Goal: Task Accomplishment & Management: Use online tool/utility

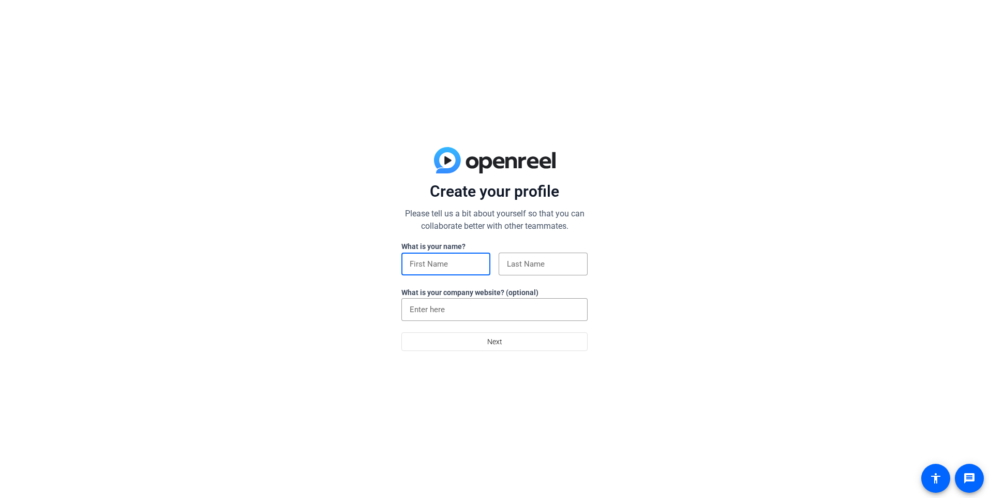
click at [432, 259] on input at bounding box center [446, 264] width 72 height 12
type input "[PERSON_NAME]"
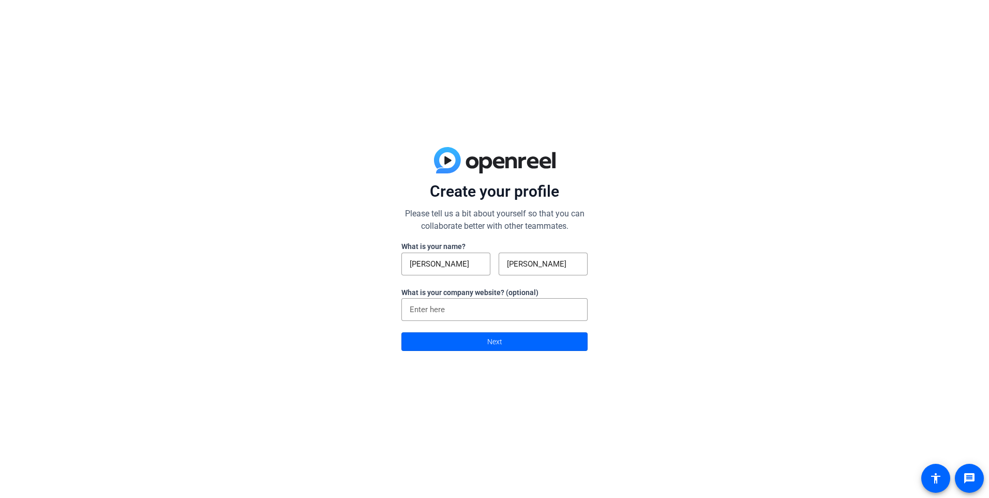
type input "[PERSON_NAME]"
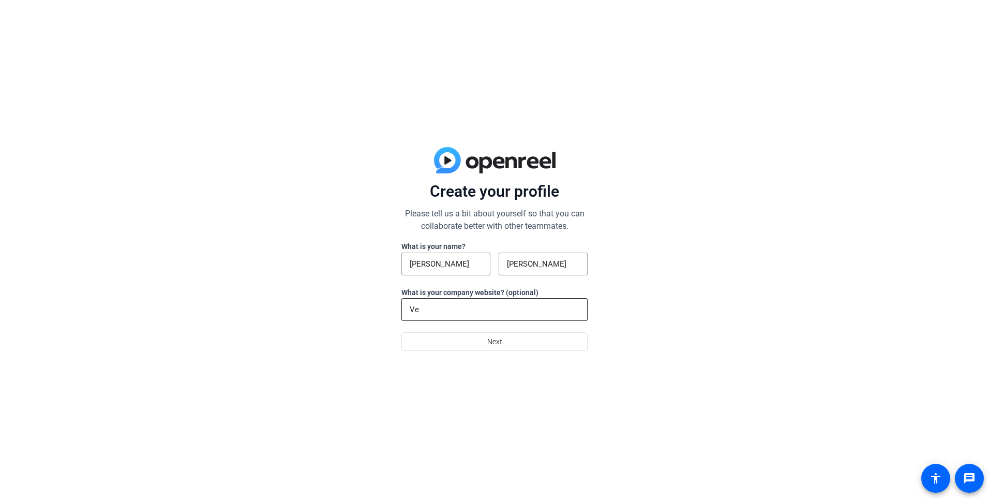
type input "V"
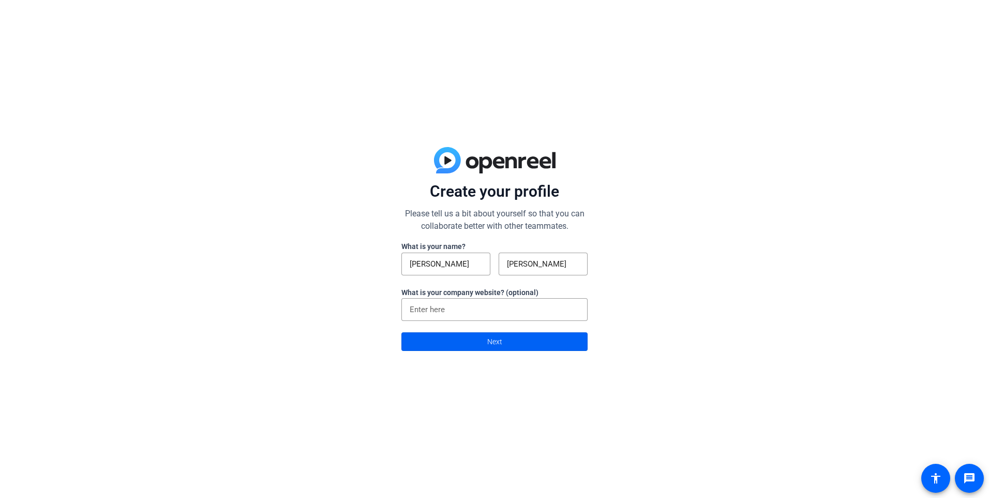
click at [502, 341] on span at bounding box center [494, 341] width 185 height 25
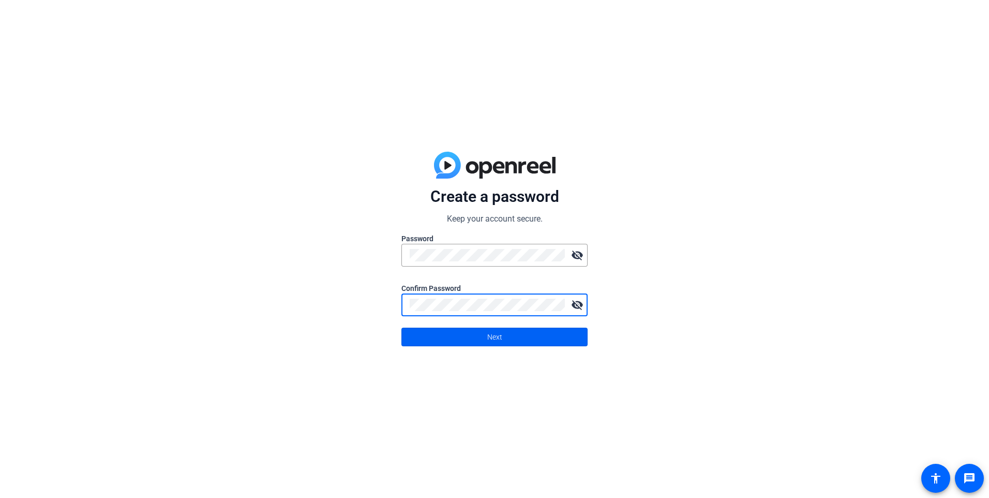
click at [490, 329] on span "Next" at bounding box center [494, 337] width 15 height 20
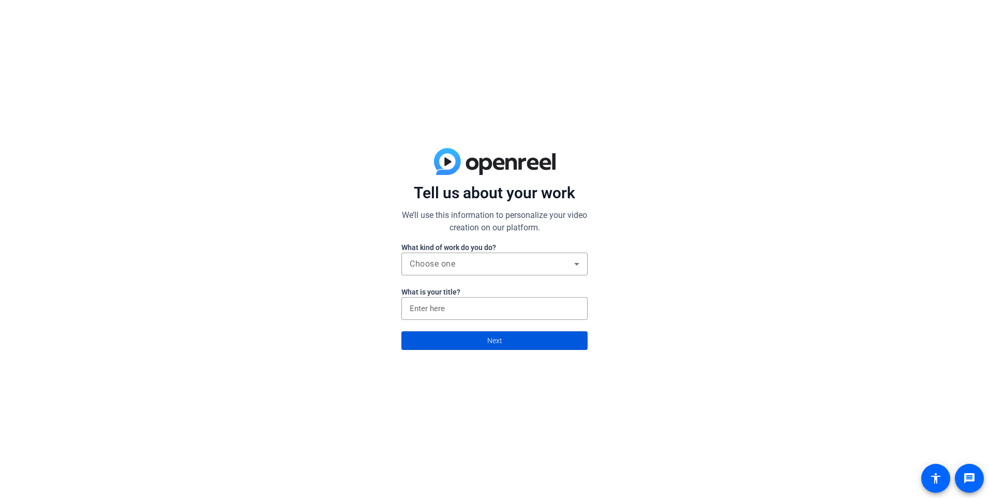
click at [494, 337] on span "Next" at bounding box center [494, 341] width 15 height 20
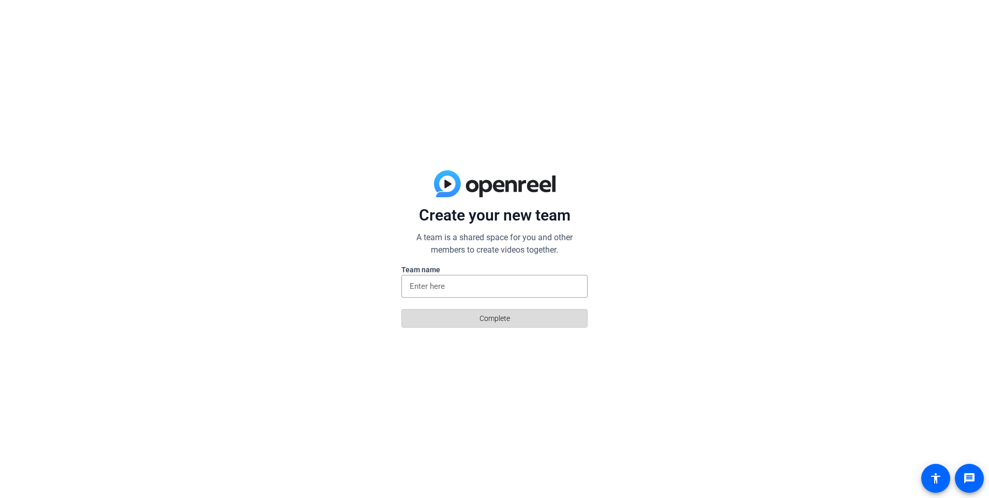
click at [497, 316] on span "Complete" at bounding box center [495, 318] width 31 height 20
click at [461, 286] on input at bounding box center [495, 286] width 170 height 12
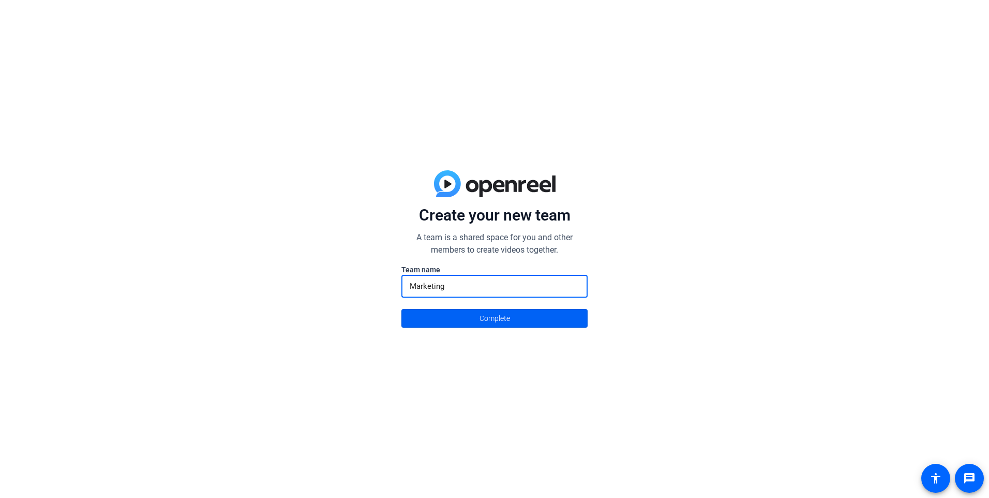
type input "Marketing"
click at [480, 320] on span "Complete" at bounding box center [495, 318] width 31 height 20
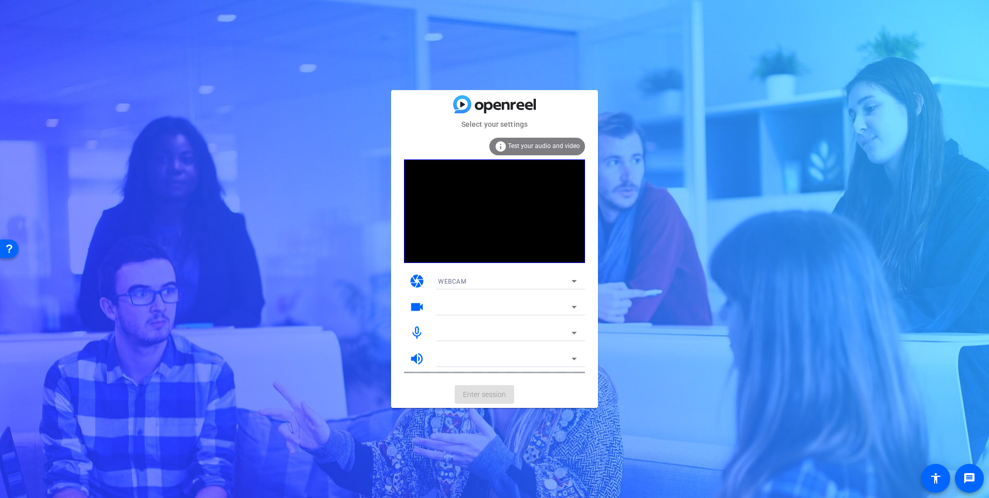
click at [558, 146] on span "Test your audio and video" at bounding box center [544, 145] width 72 height 7
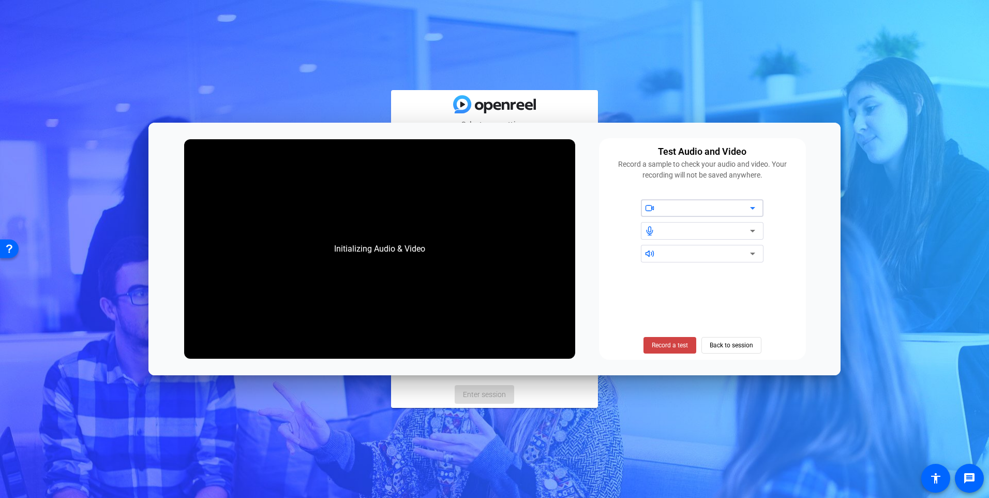
click at [753, 207] on icon at bounding box center [753, 208] width 12 height 12
click at [676, 343] on span "Record a test" at bounding box center [670, 345] width 36 height 9
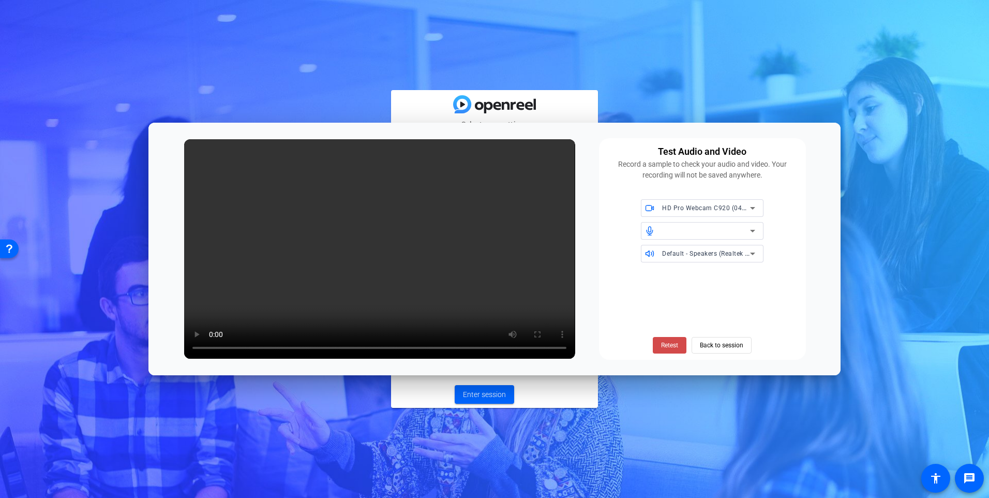
click at [671, 343] on span "Retest" at bounding box center [669, 345] width 17 height 9
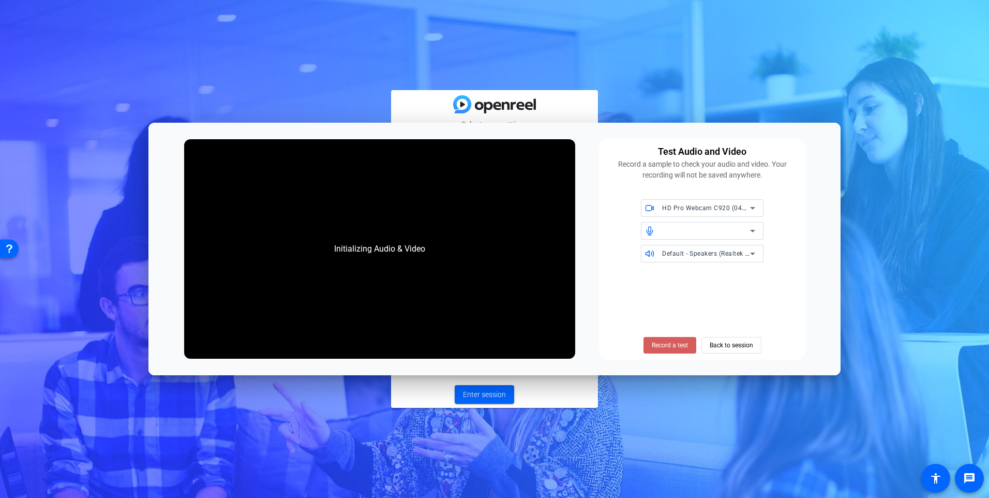
click at [673, 346] on span "Record a test" at bounding box center [670, 345] width 36 height 9
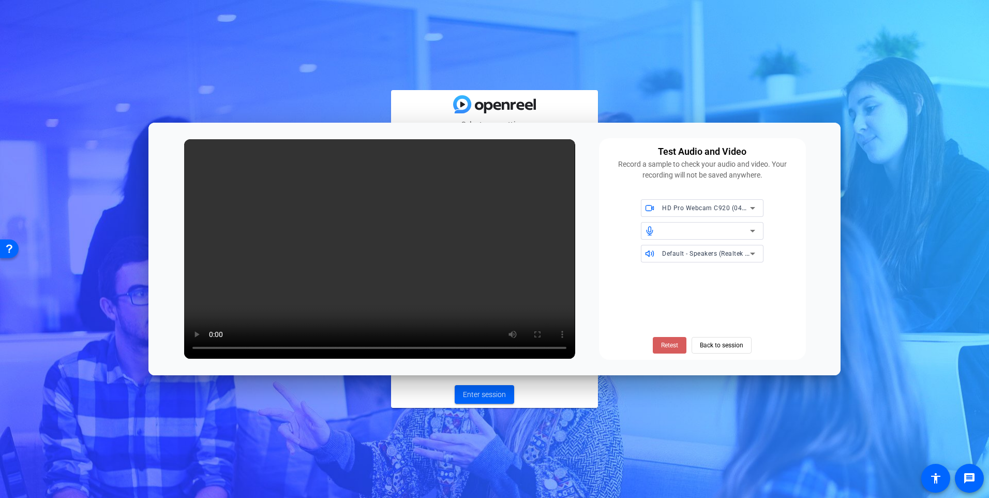
click at [671, 342] on span "Retest" at bounding box center [669, 345] width 17 height 9
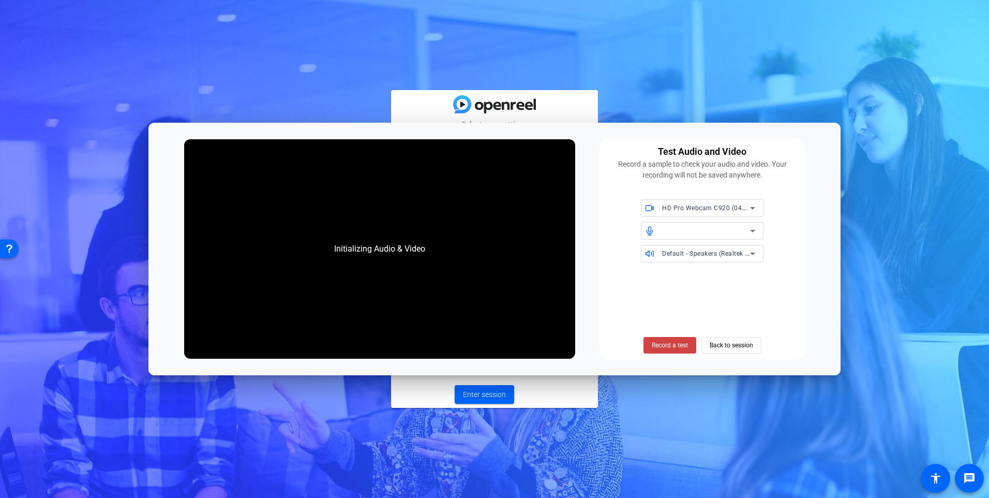
click at [671, 342] on span "Record a test" at bounding box center [670, 345] width 36 height 9
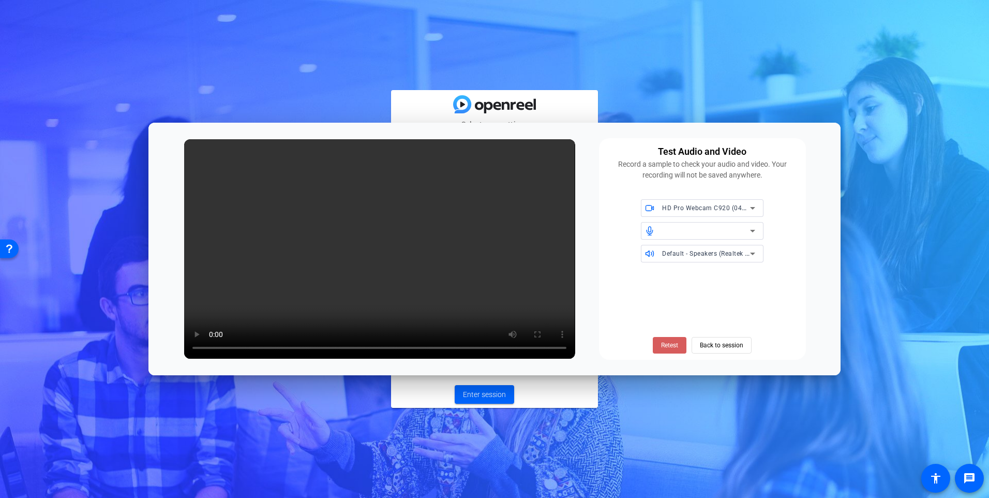
click at [669, 347] on span "Retest" at bounding box center [669, 345] width 17 height 9
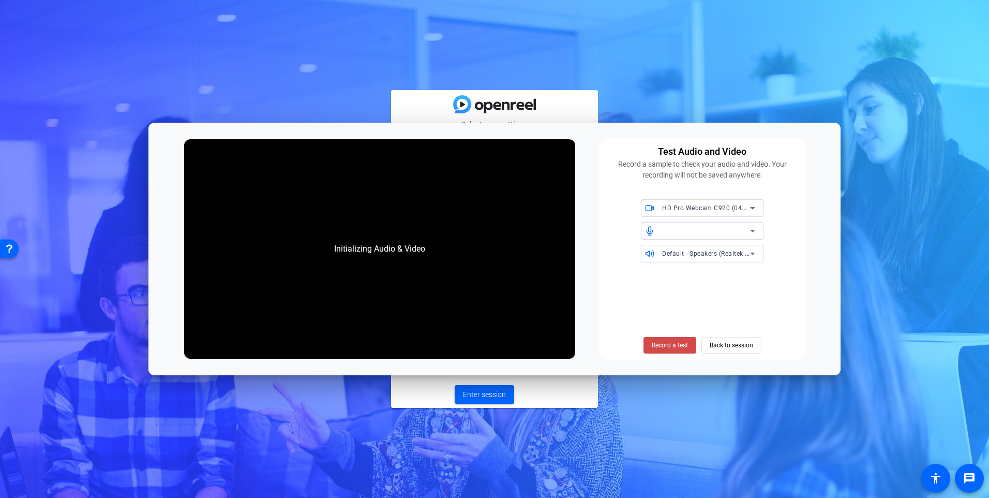
click at [670, 342] on span "Record a test" at bounding box center [670, 345] width 36 height 9
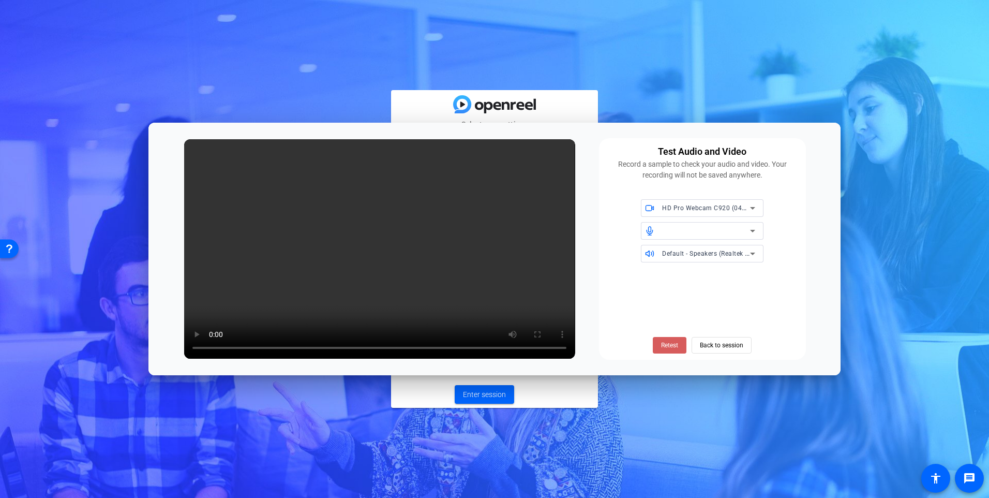
click at [671, 344] on span "Retest" at bounding box center [669, 345] width 17 height 9
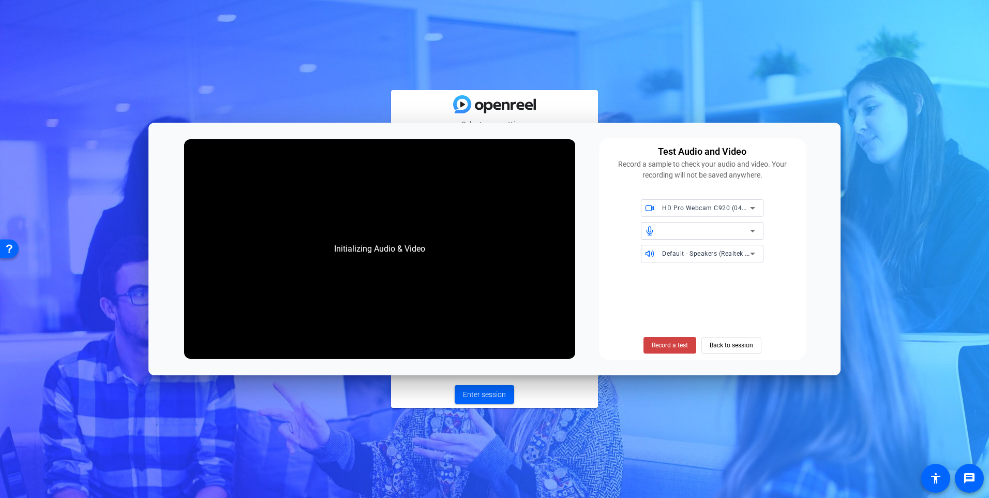
click at [671, 344] on span "Record a test" at bounding box center [670, 345] width 36 height 9
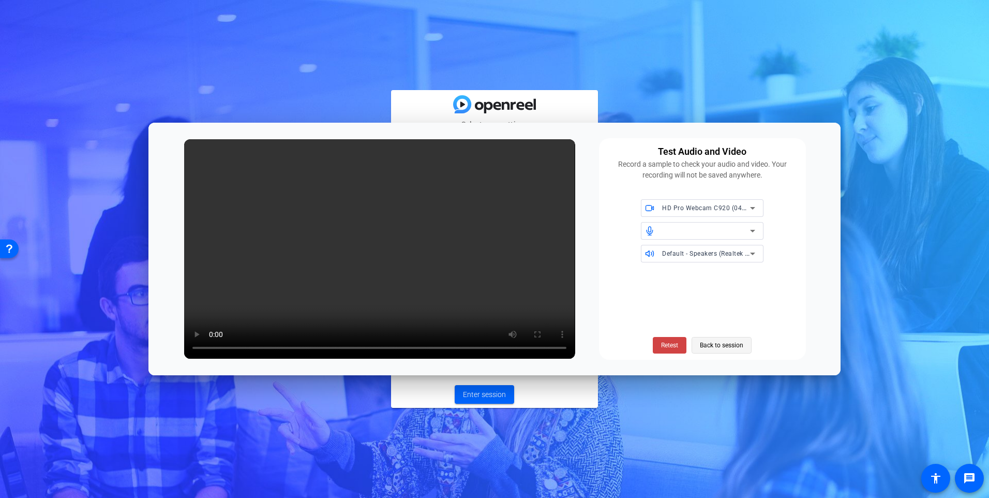
click at [724, 342] on span "Back to session" at bounding box center [721, 345] width 43 height 20
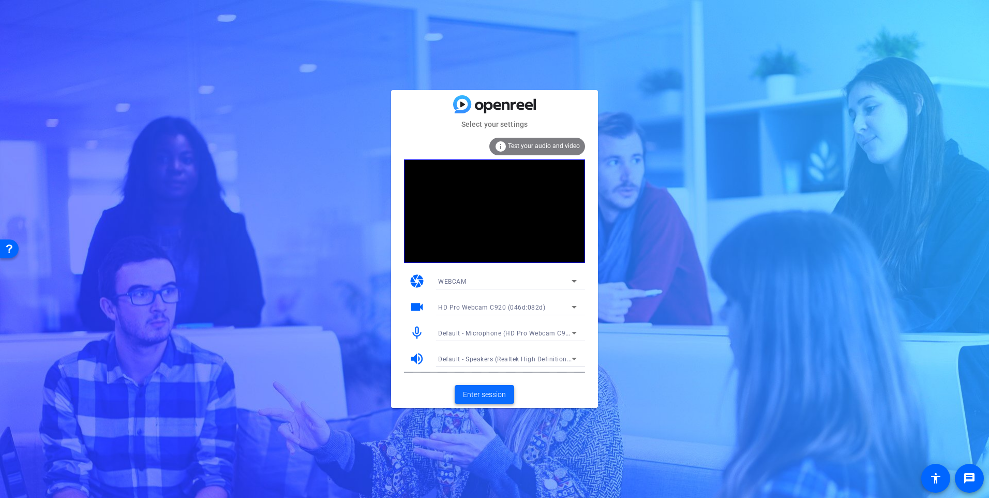
click at [492, 388] on span at bounding box center [485, 394] width 60 height 25
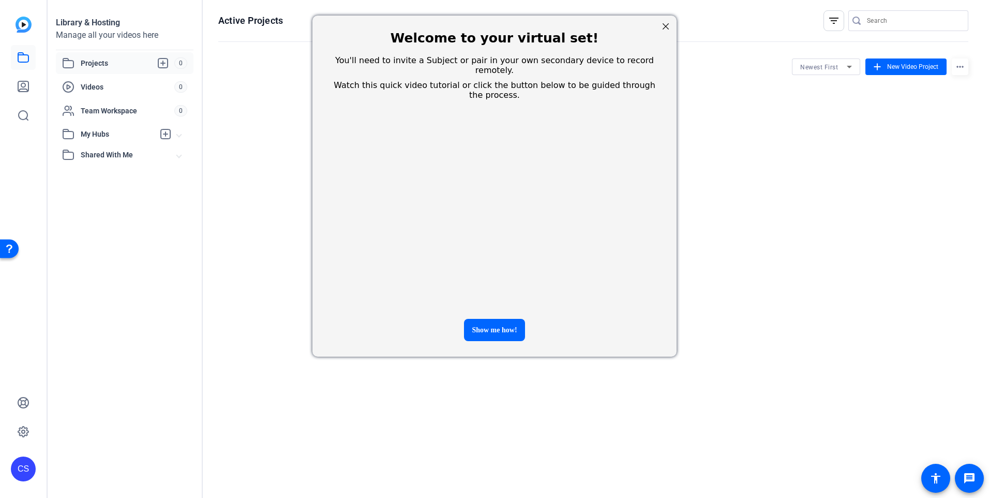
click at [665, 28] on div at bounding box center [665, 26] width 13 height 13
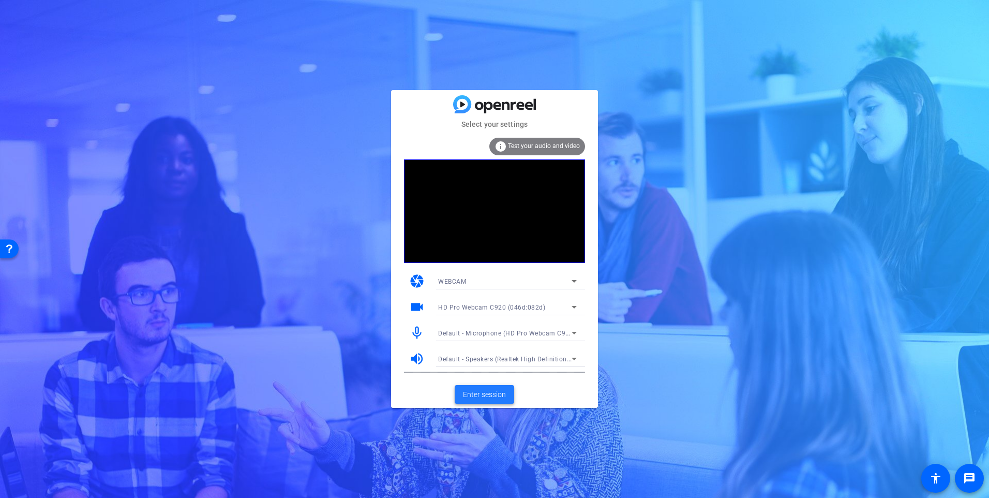
click at [482, 395] on span "Enter session" at bounding box center [484, 394] width 43 height 11
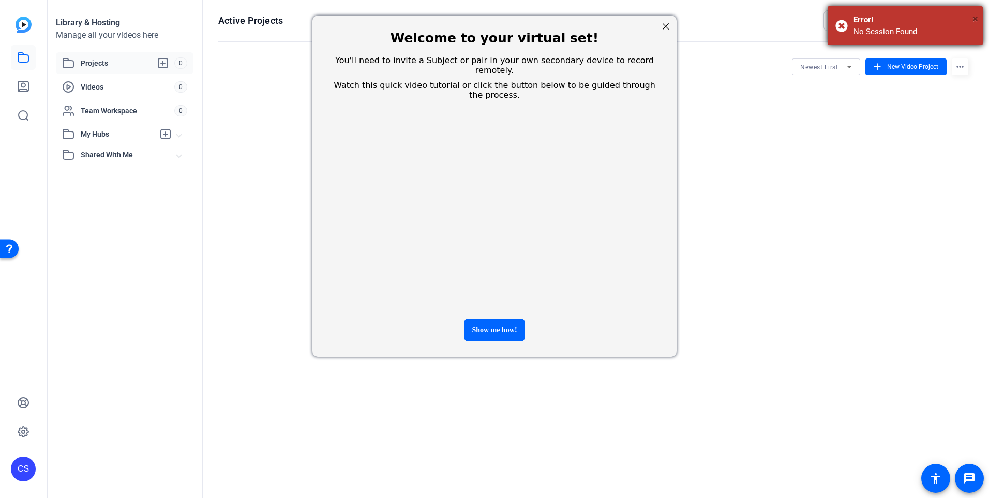
click at [976, 19] on span "×" at bounding box center [976, 18] width 6 height 12
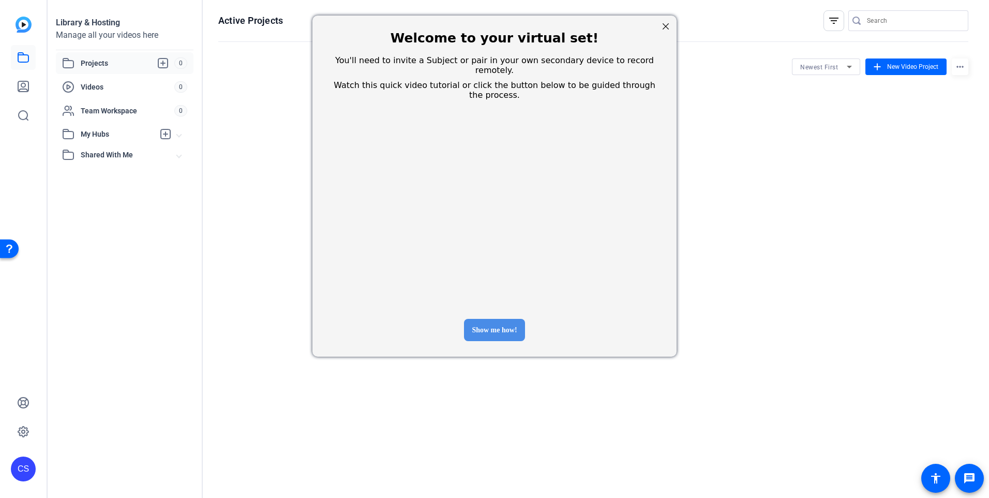
click at [504, 319] on div "Show me how!" at bounding box center [494, 330] width 61 height 22
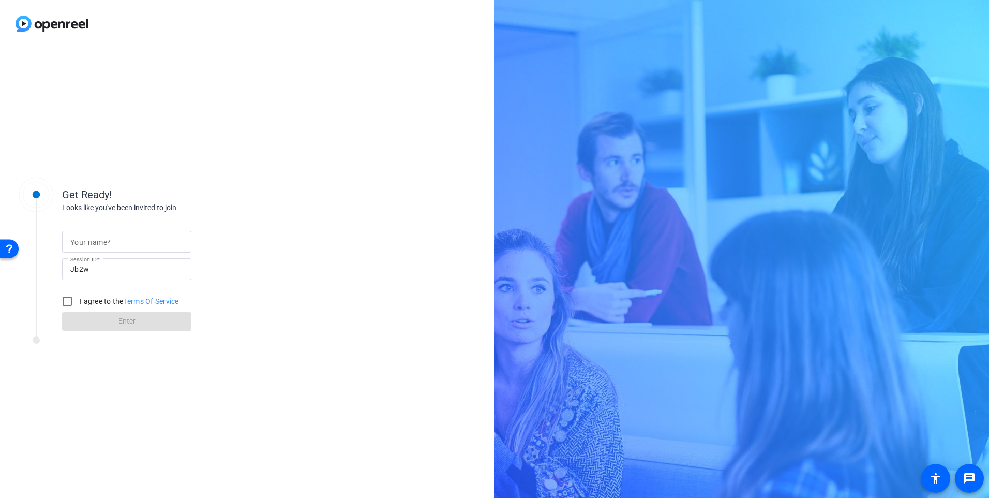
click at [79, 245] on mat-label "Your name" at bounding box center [88, 242] width 37 height 8
click at [79, 245] on input "Your name" at bounding box center [126, 241] width 113 height 12
type input "[PERSON_NAME]"
click at [66, 303] on input "I agree to the Terms Of Service" at bounding box center [67, 301] width 21 height 21
checkbox input "true"
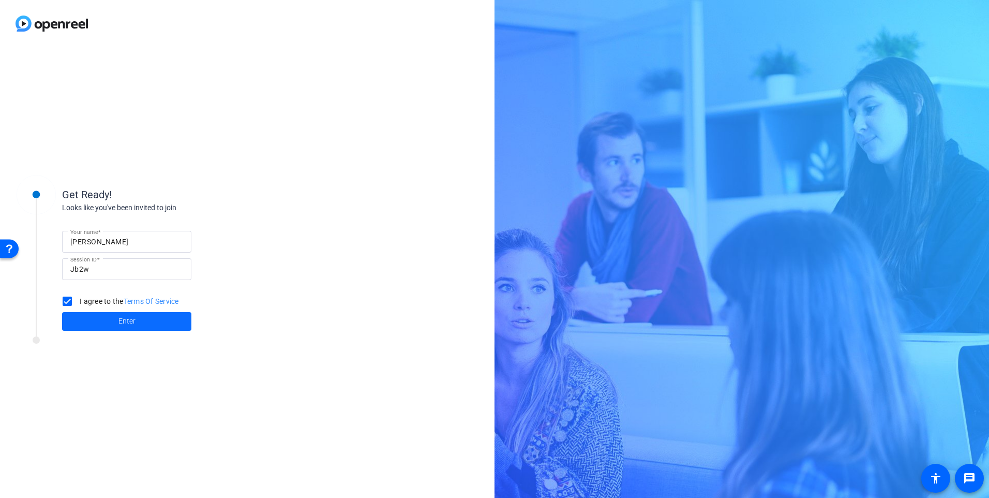
click at [112, 319] on span at bounding box center [126, 321] width 129 height 25
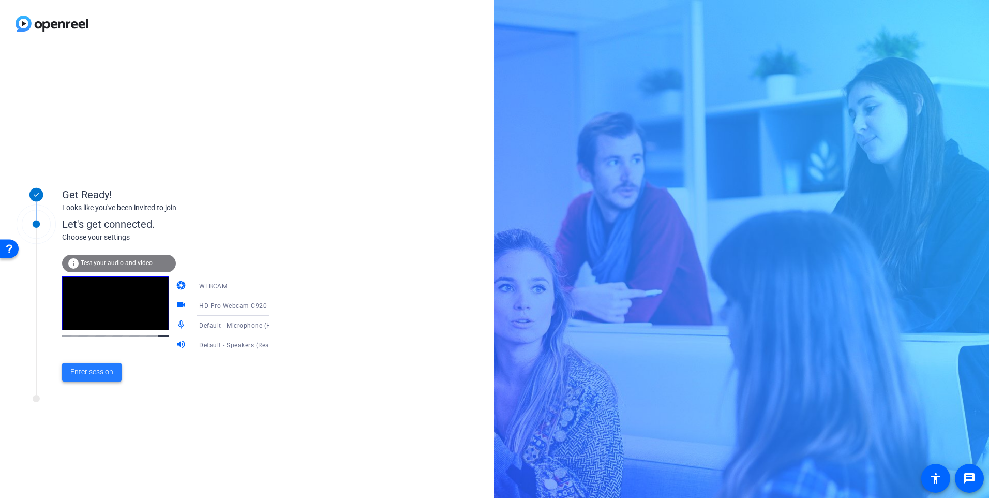
click at [104, 376] on span "Enter session" at bounding box center [91, 371] width 43 height 11
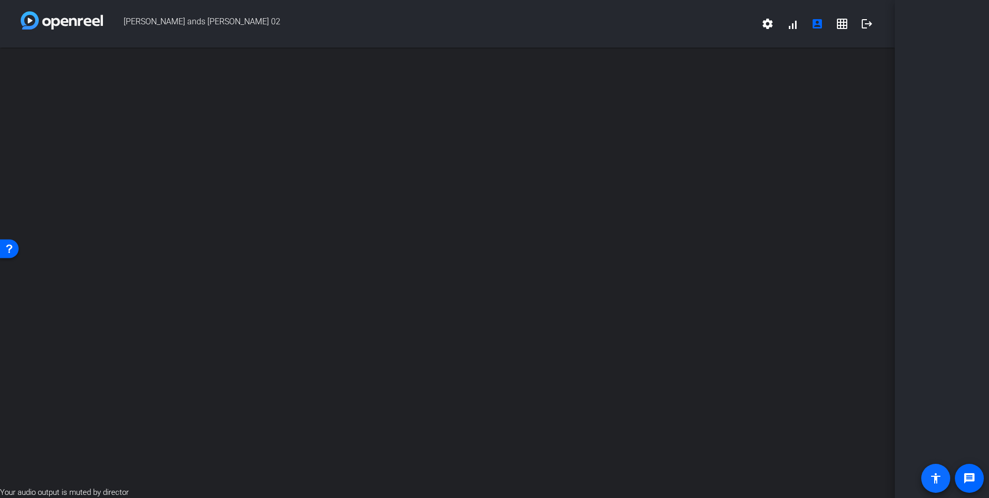
click at [939, 481] on mat-icon "accessibility" at bounding box center [936, 478] width 12 height 12
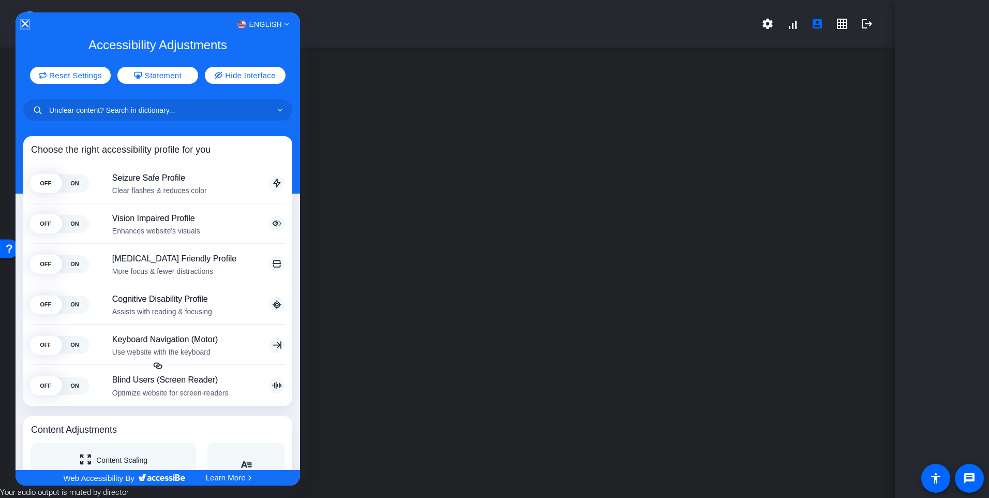
click at [25, 21] on icon "Close Accessibility Interface" at bounding box center [24, 23] width 7 height 7
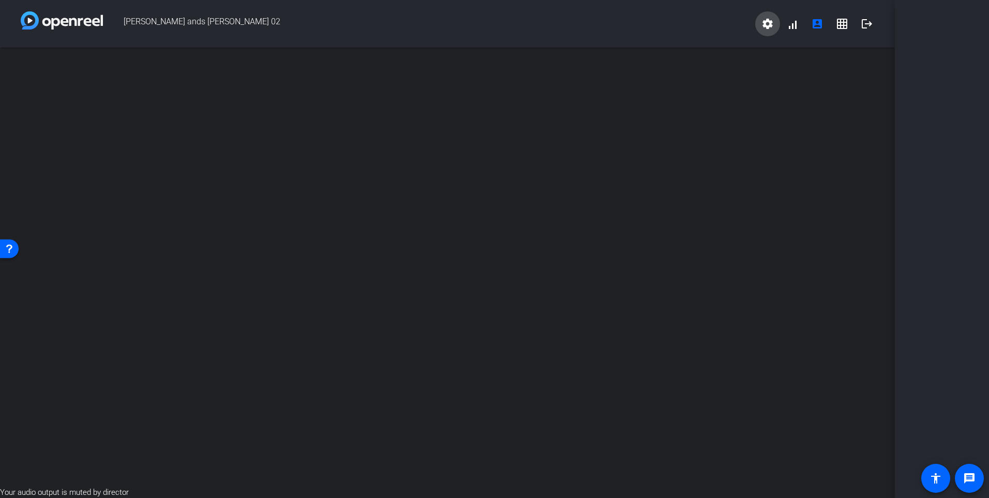
click at [767, 29] on mat-icon "settings" at bounding box center [768, 24] width 12 height 12
click at [976, 471] on div at bounding box center [494, 249] width 989 height 498
click at [970, 478] on mat-icon "message" at bounding box center [970, 478] width 12 height 12
click at [968, 475] on mat-icon "message" at bounding box center [970, 478] width 12 height 12
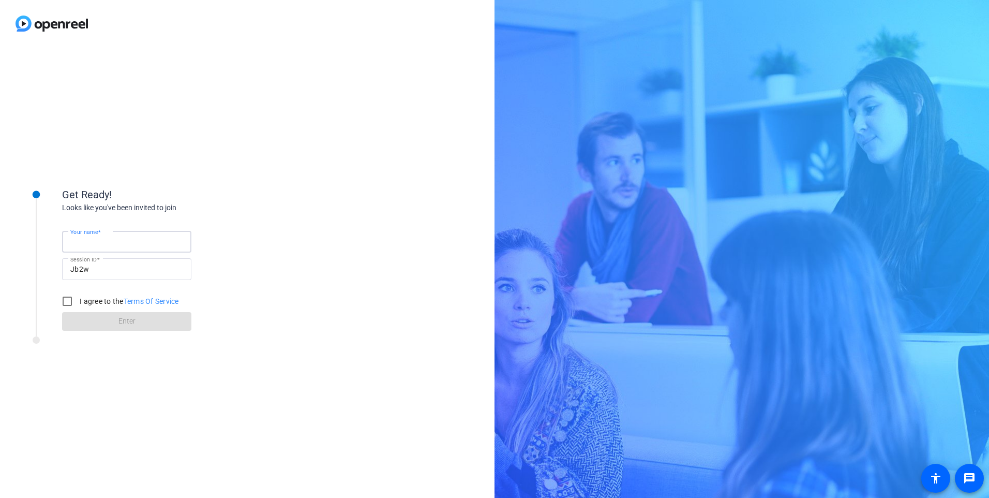
click at [122, 238] on input "Your name" at bounding box center [126, 241] width 113 height 12
type input "[PERSON_NAME]"
click at [68, 303] on input "I agree to the Terms Of Service" at bounding box center [67, 301] width 21 height 21
checkbox input "true"
click at [121, 321] on form "Your name [PERSON_NAME] Session ID Jb2w I agree to the Terms Of Service Enter" at bounding box center [126, 278] width 129 height 106
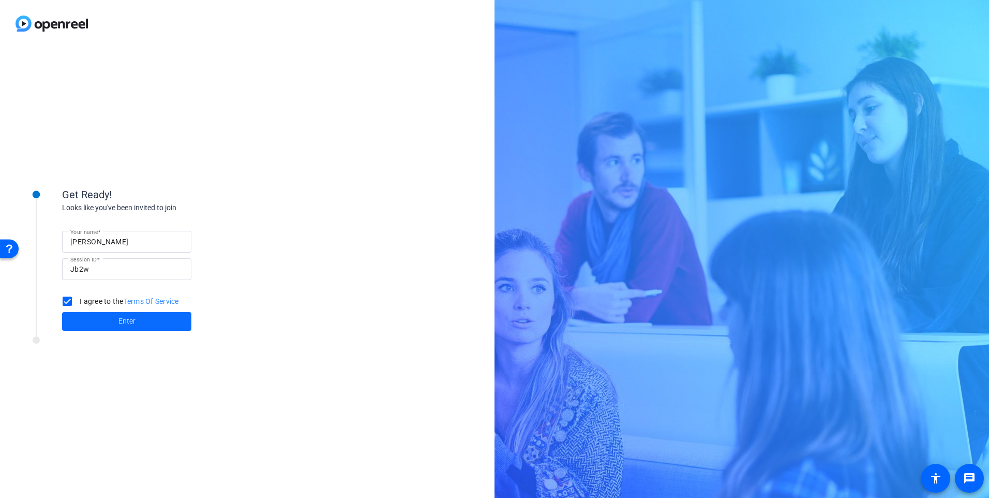
click at [131, 325] on span "Enter" at bounding box center [127, 321] width 17 height 11
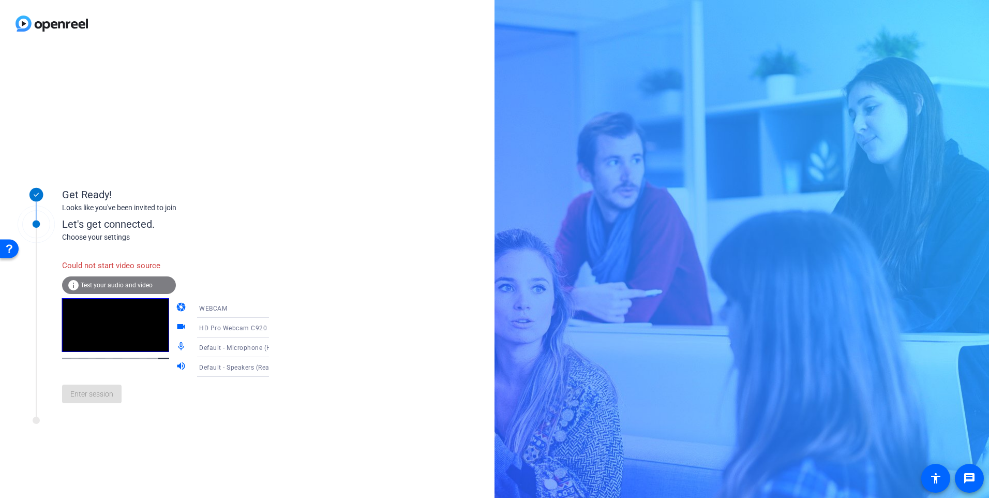
click at [277, 309] on icon at bounding box center [279, 308] width 5 height 3
click at [218, 329] on mat-option "WEBCAM" at bounding box center [225, 328] width 88 height 21
click at [112, 283] on span "Test your audio and video" at bounding box center [117, 285] width 72 height 7
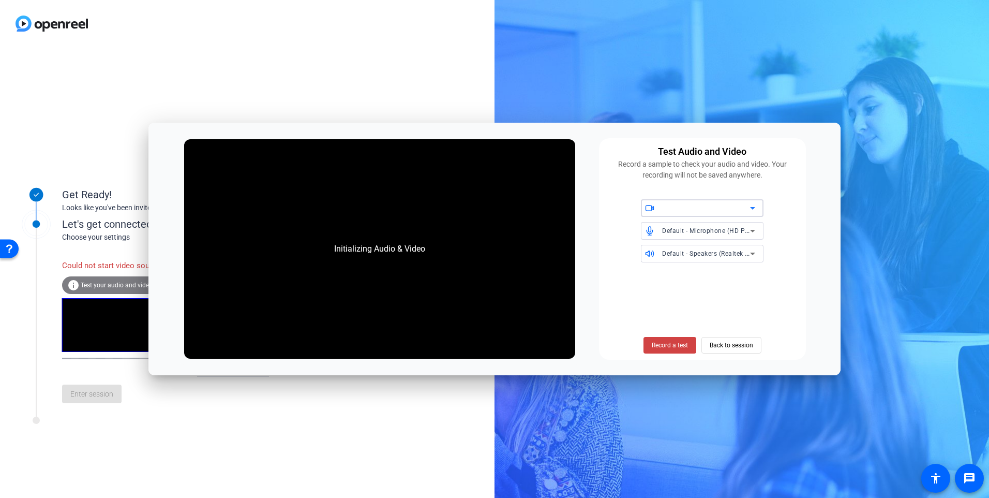
click at [753, 207] on icon at bounding box center [753, 208] width 12 height 12
click at [710, 228] on span "HD Pro Webcam C920 (046d:082d)" at bounding box center [701, 229] width 105 height 12
click at [362, 424] on div "Get Ready! Looks like you've been invited to join Let's get connected. Choose y…" at bounding box center [247, 272] width 495 height 451
click at [738, 345] on span "Back to session" at bounding box center [731, 345] width 43 height 20
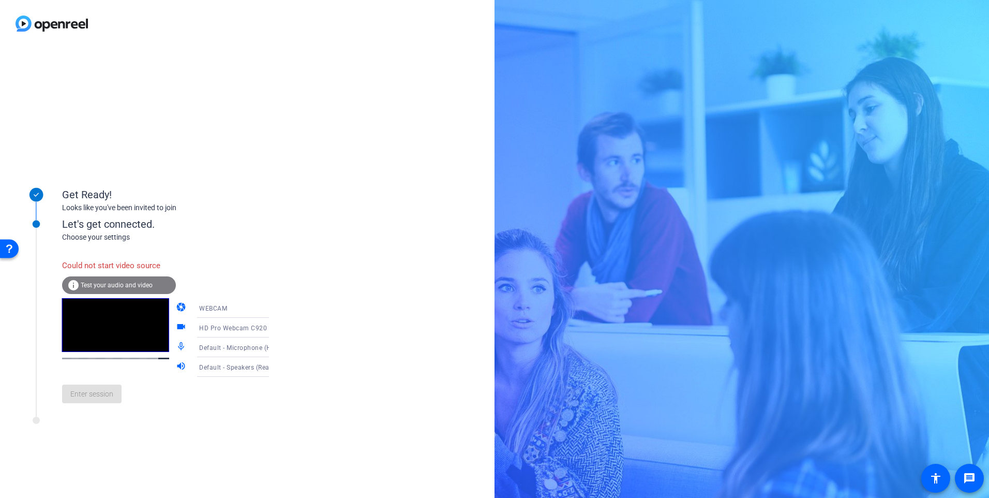
click at [259, 408] on div "Enter session" at bounding box center [176, 394] width 228 height 34
click at [277, 327] on icon at bounding box center [279, 328] width 5 height 3
click at [259, 327] on div at bounding box center [494, 249] width 989 height 498
click at [277, 327] on icon at bounding box center [279, 328] width 5 height 3
click at [259, 327] on div at bounding box center [494, 249] width 989 height 498
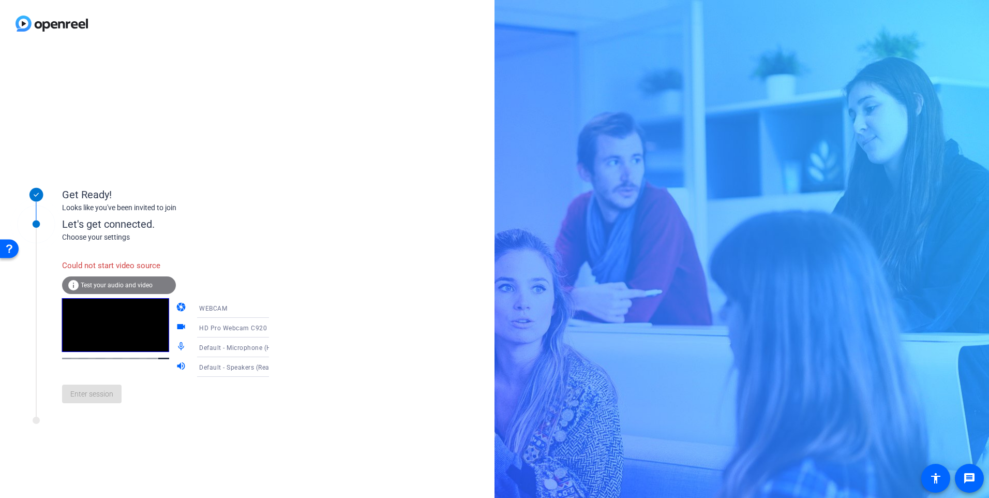
click at [273, 311] on icon at bounding box center [279, 308] width 12 height 12
click at [258, 311] on div at bounding box center [494, 249] width 989 height 498
click at [273, 326] on icon at bounding box center [279, 327] width 12 height 12
click at [206, 391] on span "Surface Camera Front (045e:0990)" at bounding box center [225, 387] width 80 height 25
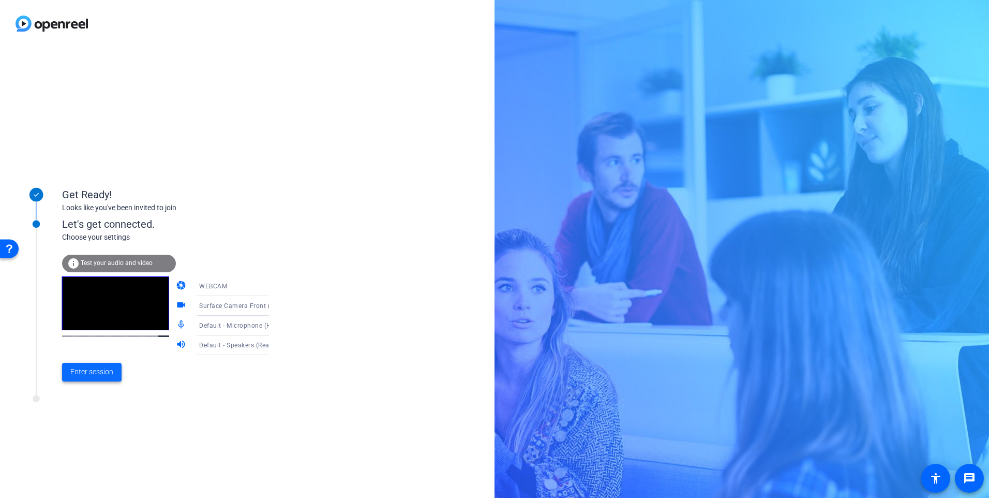
click at [89, 368] on span "Enter session" at bounding box center [91, 371] width 43 height 11
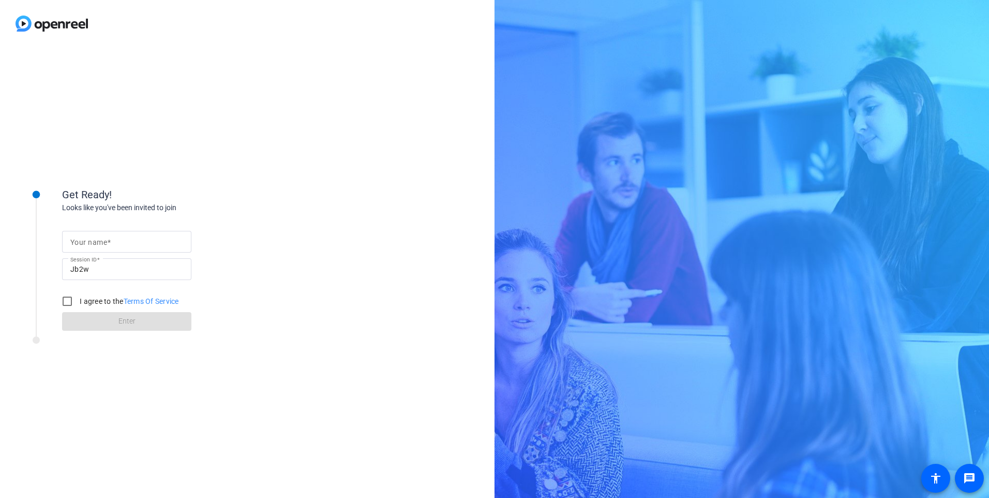
click at [102, 242] on mat-label "Your name" at bounding box center [88, 242] width 37 height 8
click at [102, 242] on input "Your name" at bounding box center [126, 241] width 113 height 12
type input "Carrie"
click at [66, 299] on input "I agree to the Terms Of Service" at bounding box center [67, 301] width 21 height 21
checkbox input "true"
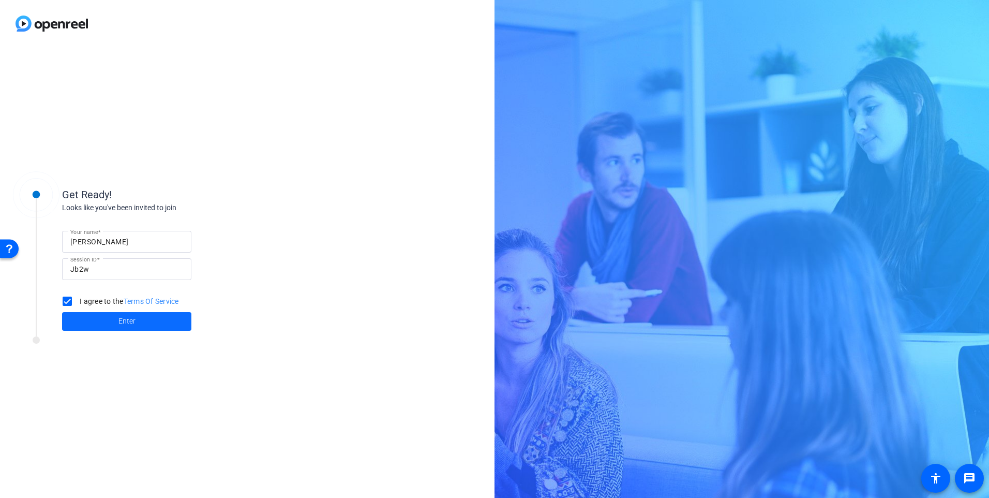
click at [123, 316] on span "Enter" at bounding box center [127, 321] width 17 height 11
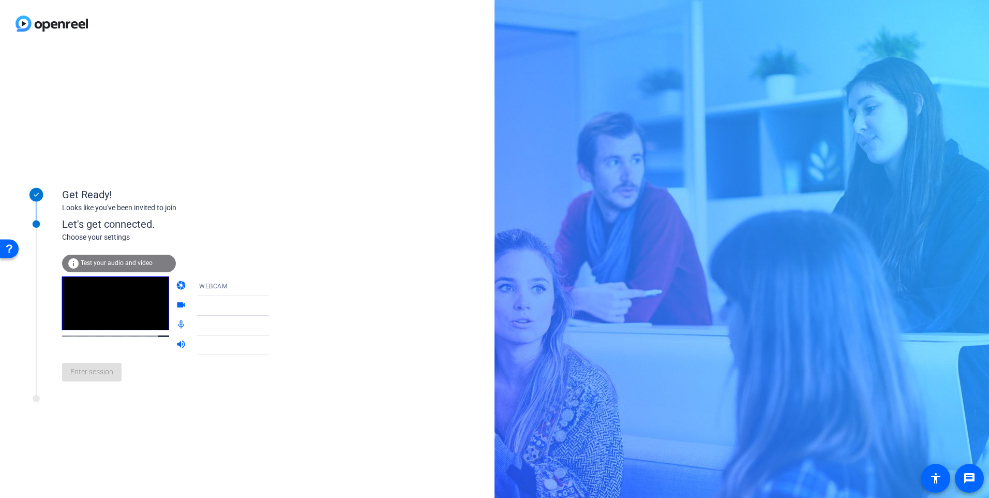
click at [257, 302] on div at bounding box center [240, 301] width 99 height 11
click at [93, 371] on span "Enter session" at bounding box center [91, 371] width 43 height 11
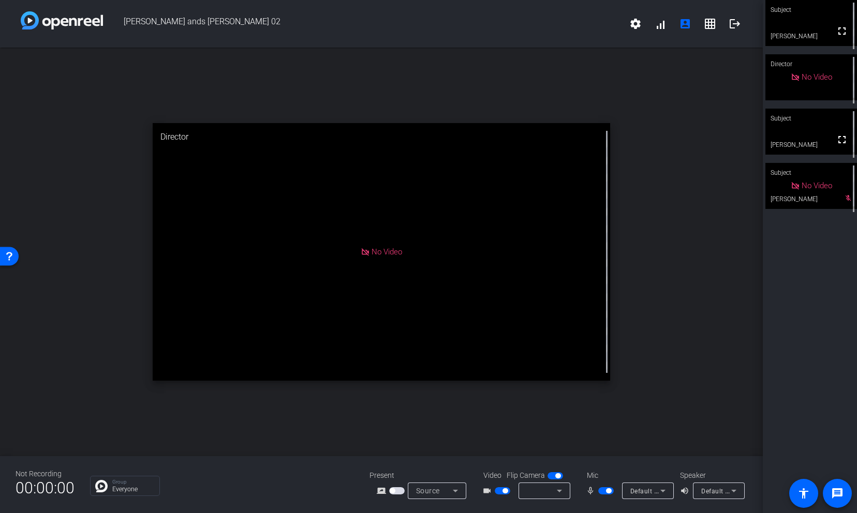
click at [455, 491] on icon at bounding box center [455, 491] width 5 height 3
click at [455, 491] on div at bounding box center [428, 256] width 857 height 513
click at [561, 487] on icon at bounding box center [559, 491] width 12 height 12
click at [559, 459] on span "Surface Camera Front (045e:0990)" at bounding box center [570, 466] width 95 height 25
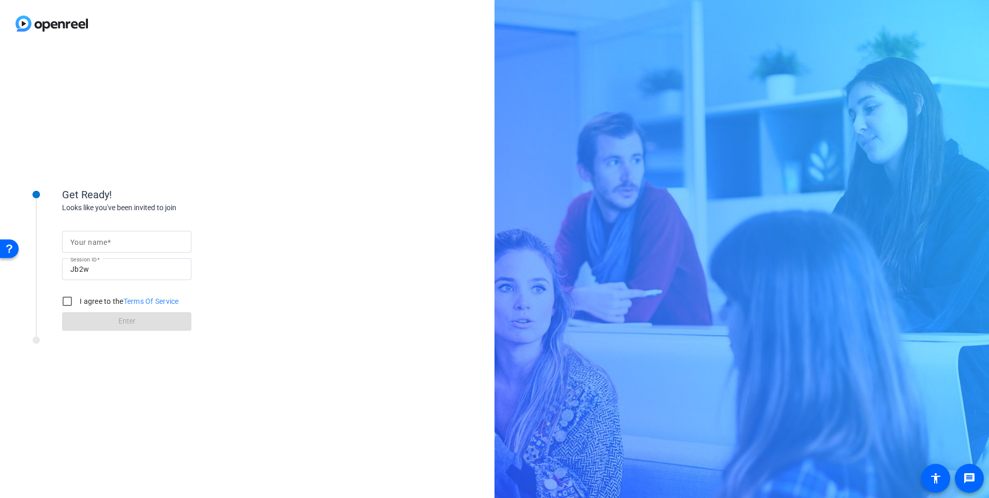
click at [25, 21] on img at bounding box center [52, 23] width 104 height 47
click at [8, 250] on div "Open Resource Center" at bounding box center [9, 248] width 8 height 8
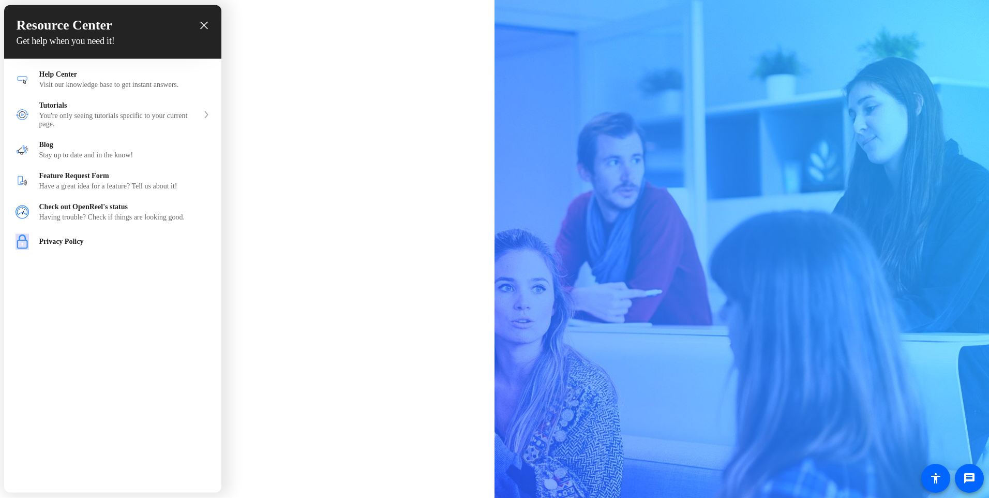
click at [366, 261] on div at bounding box center [494, 249] width 989 height 498
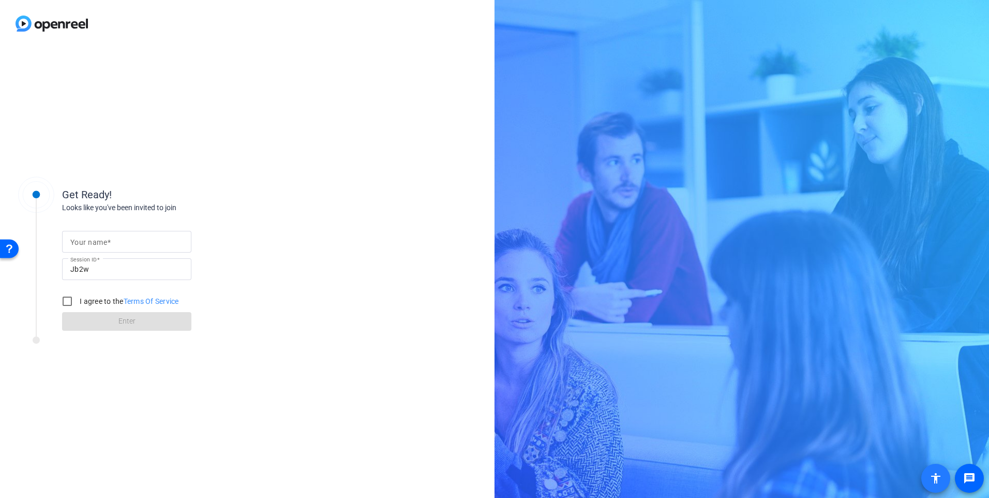
click at [932, 477] on mat-icon "accessibility" at bounding box center [936, 478] width 12 height 12
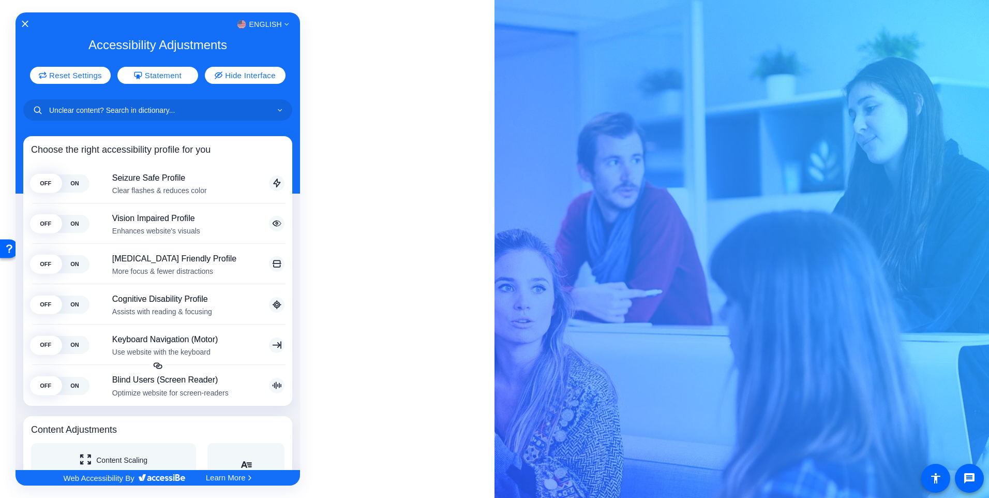
click at [966, 476] on div at bounding box center [494, 249] width 989 height 498
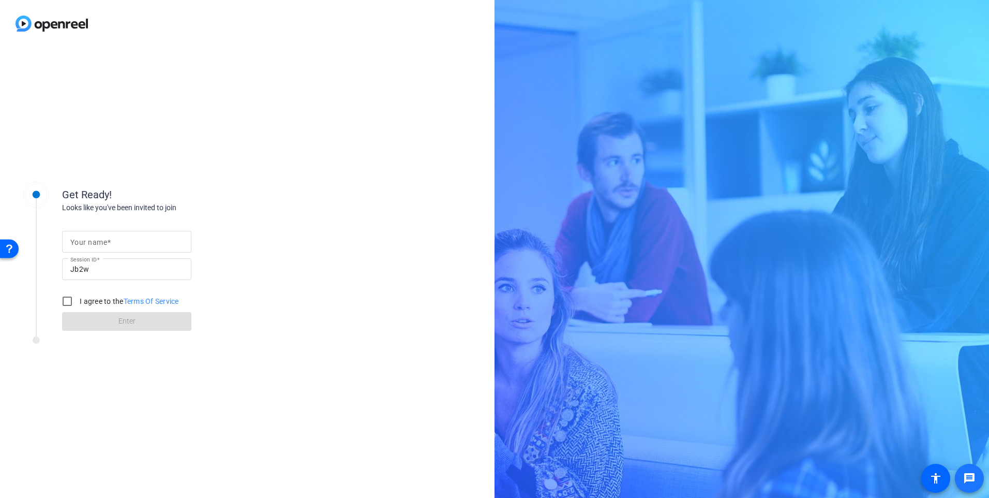
click at [966, 476] on mat-icon "message" at bounding box center [970, 478] width 12 height 12
click at [970, 480] on mat-icon "message" at bounding box center [970, 478] width 12 height 12
click at [970, 474] on mat-icon "message" at bounding box center [970, 478] width 12 height 12
click at [941, 475] on mat-icon "accessibility" at bounding box center [936, 478] width 12 height 12
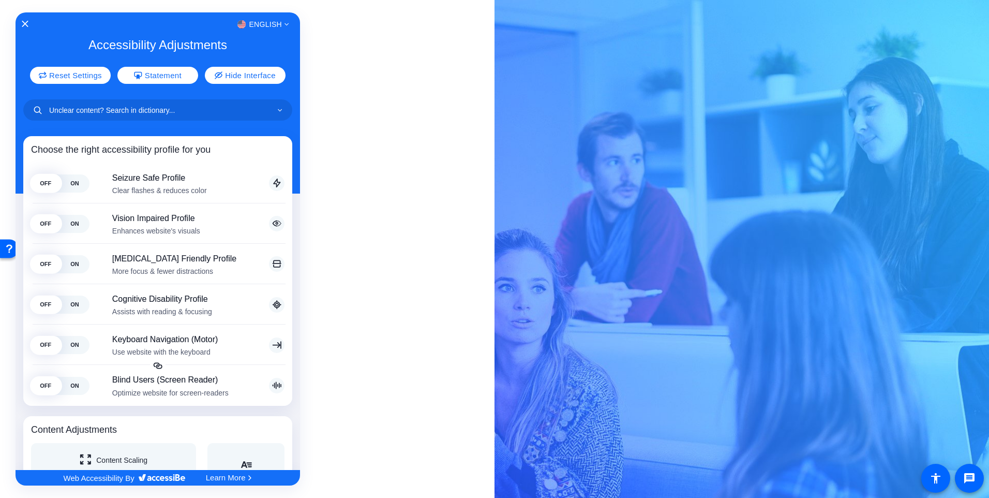
click at [5, 247] on div at bounding box center [494, 249] width 989 height 498
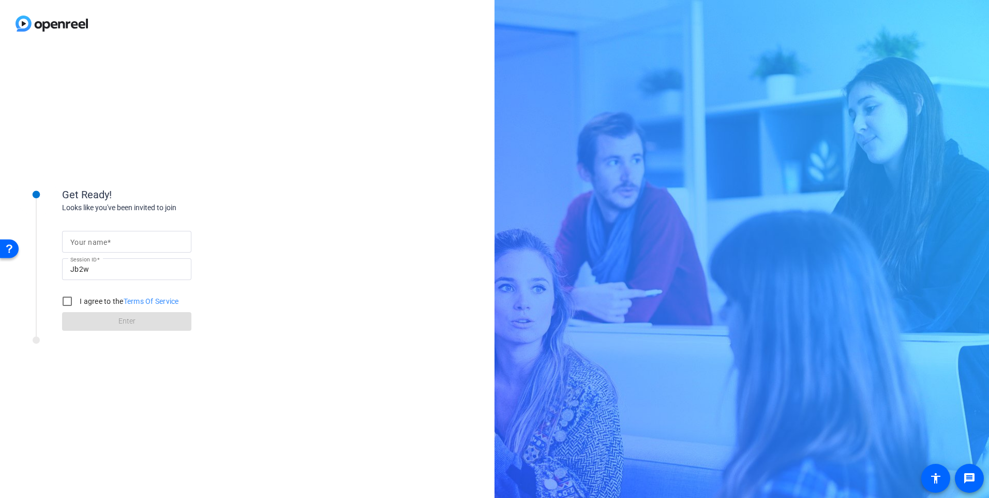
click at [5, 247] on div "Open Resource Center" at bounding box center [9, 248] width 8 height 8
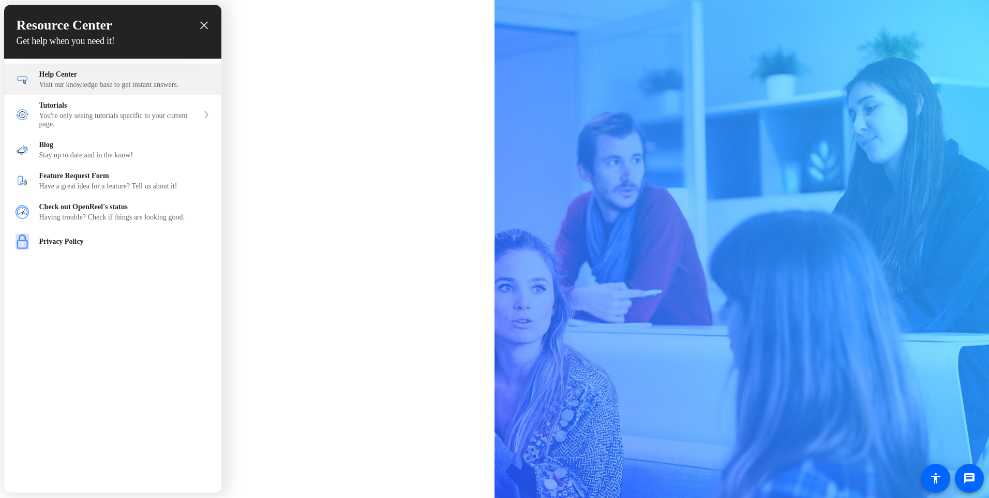
click at [73, 82] on div "Help Center Visit our knowledge base to get instant answers." at bounding box center [124, 79] width 171 height 19
click at [204, 24] on icon "close resource center" at bounding box center [204, 26] width 8 height 8
